Goal: Information Seeking & Learning: Learn about a topic

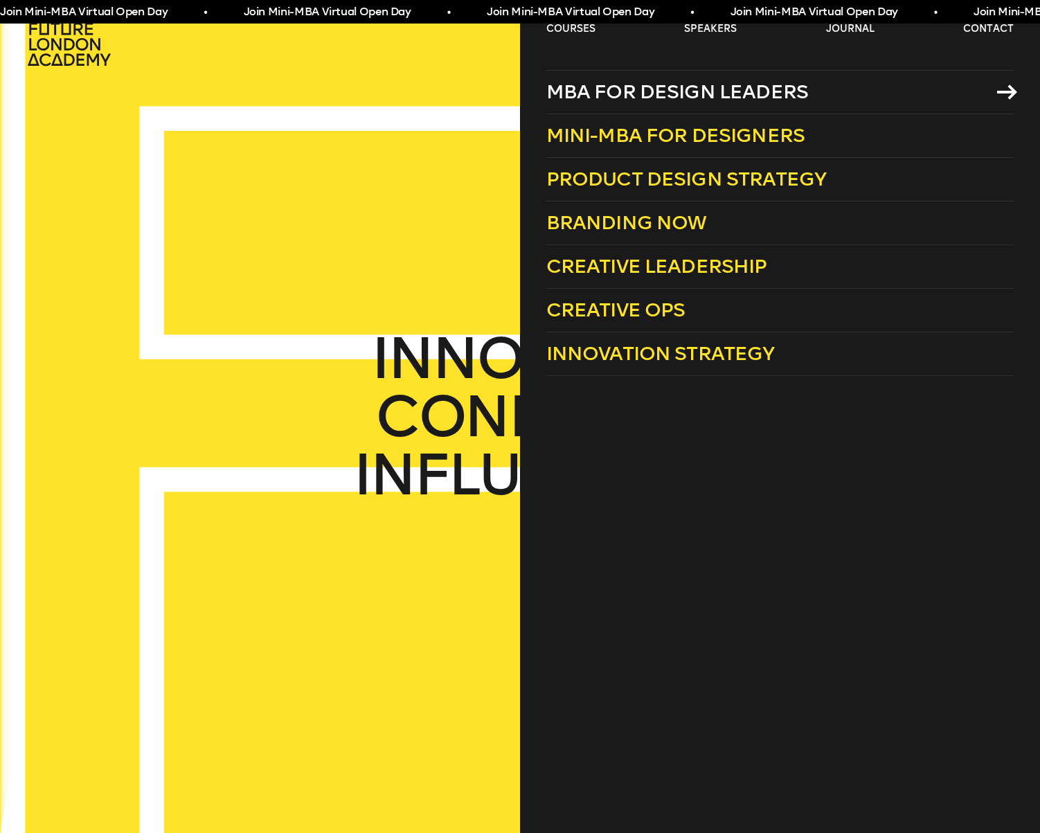
click at [1006, 93] on icon at bounding box center [1007, 91] width 20 height 15
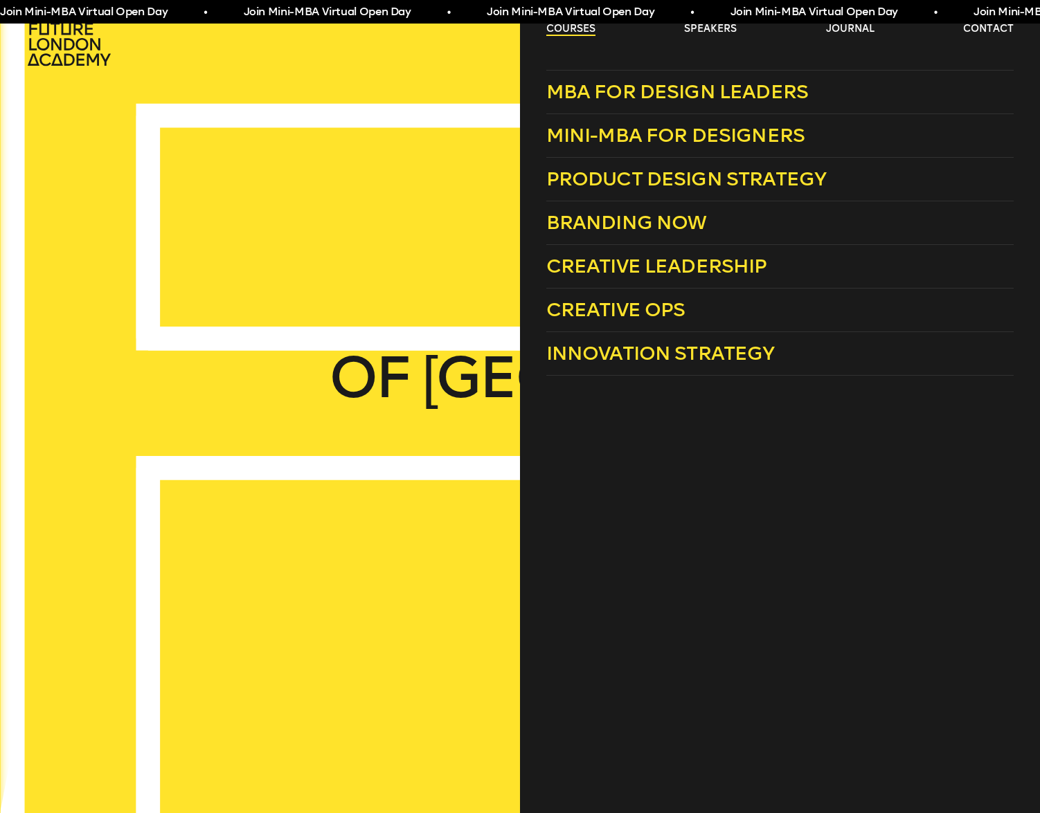
click at [588, 26] on link "courses" at bounding box center [570, 29] width 49 height 14
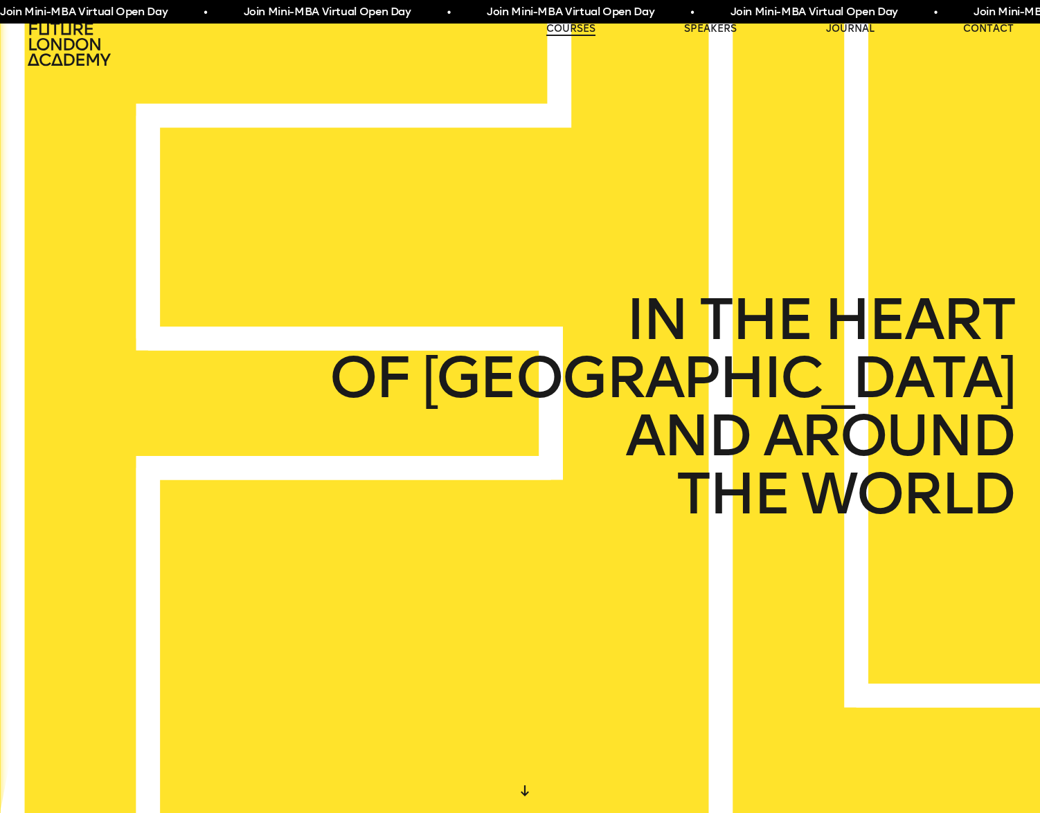
click at [588, 26] on link "courses" at bounding box center [570, 29] width 49 height 14
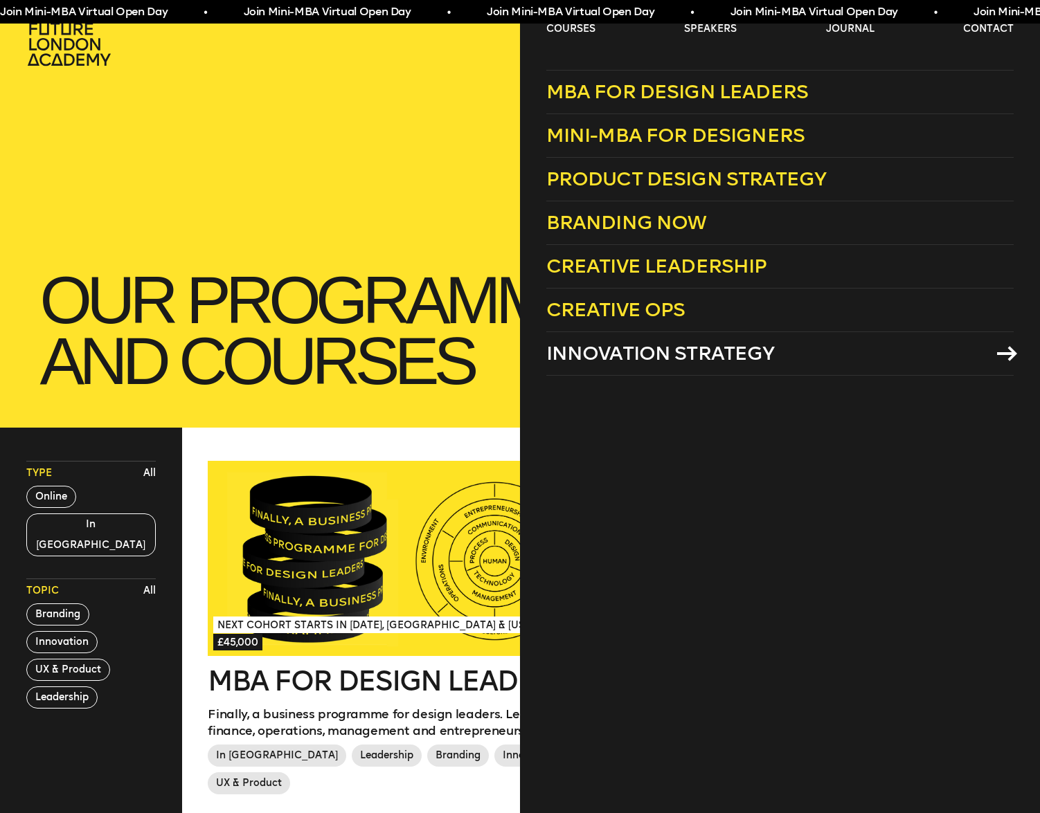
click at [758, 356] on span "Innovation Strategy" at bounding box center [660, 353] width 228 height 23
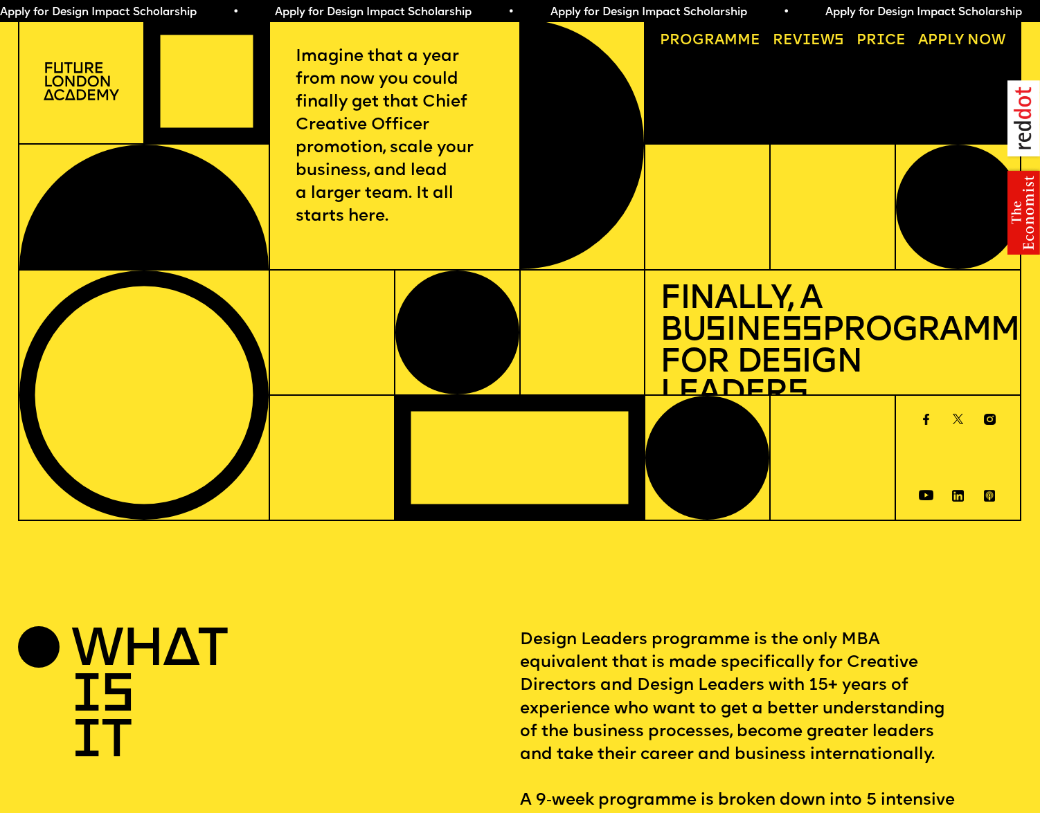
click at [682, 38] on link "Progr a mme" at bounding box center [710, 41] width 115 height 29
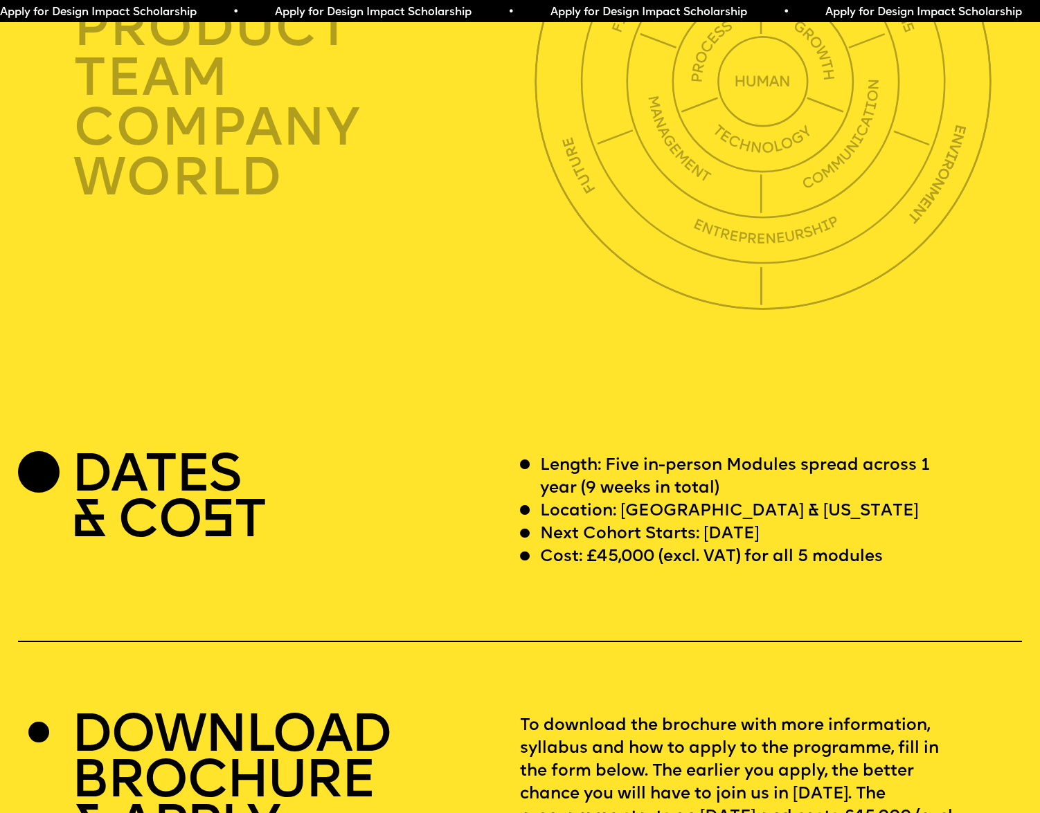
scroll to position [3886, 0]
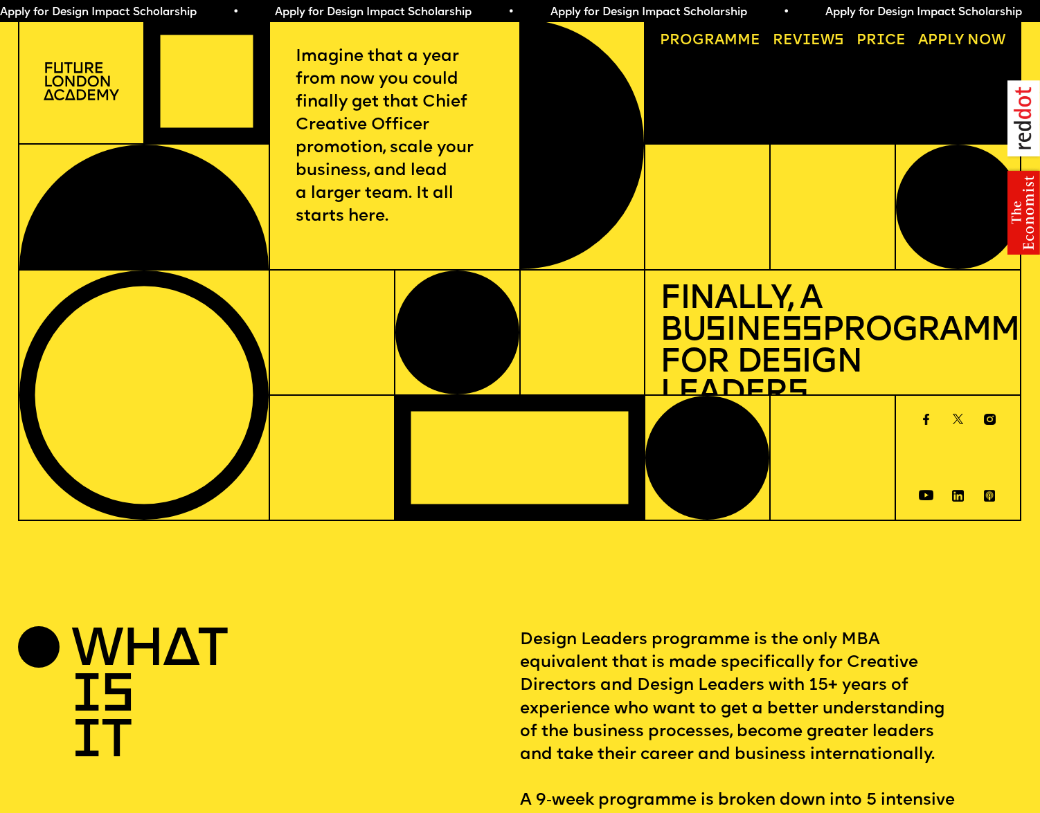
click at [740, 35] on link "Progr a mme" at bounding box center [710, 41] width 115 height 29
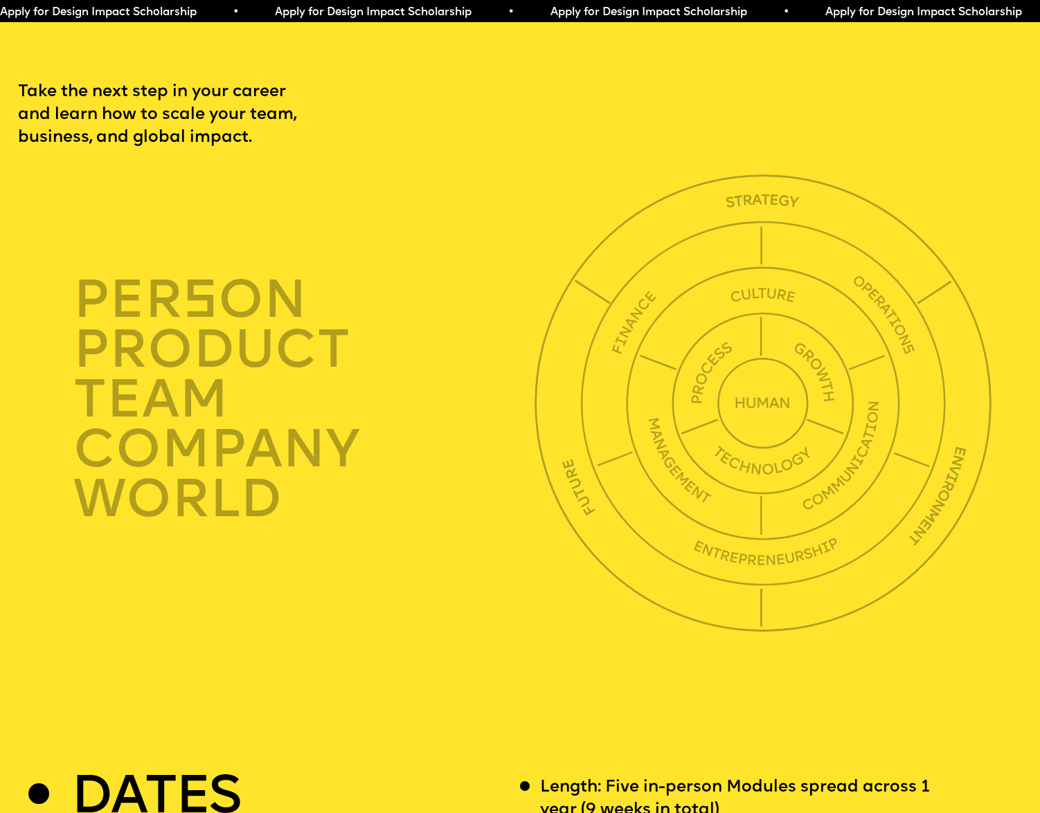
scroll to position [3555, 0]
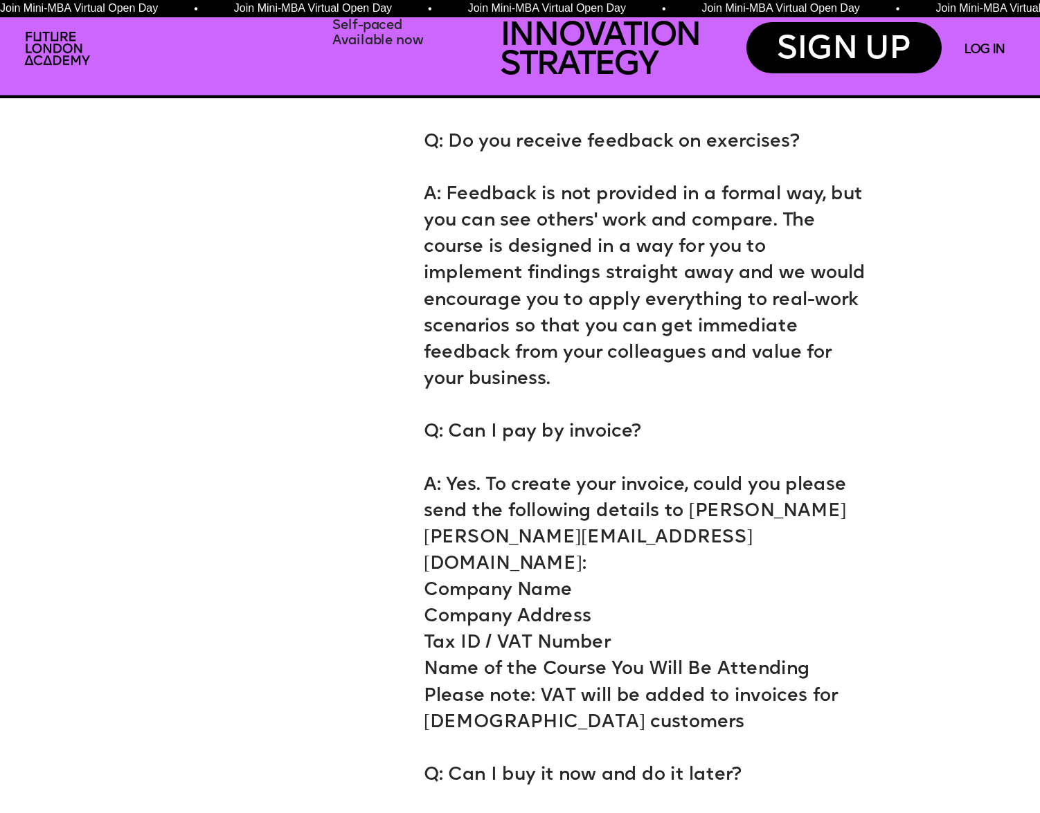
scroll to position [7243, 0]
